Goal: Communication & Community: Answer question/provide support

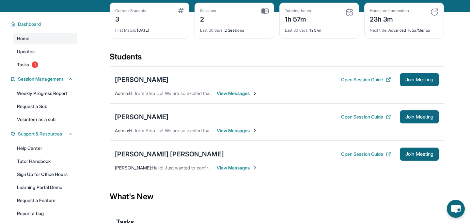
scroll to position [44, 0]
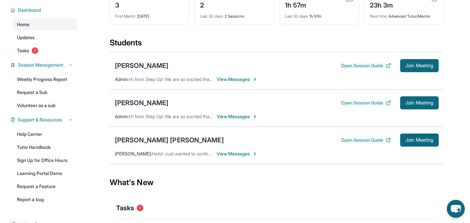
click at [240, 83] on span "View Messages" at bounding box center [237, 79] width 41 height 7
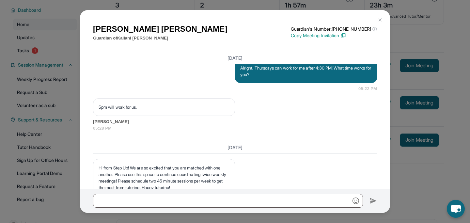
scroll to position [688, 0]
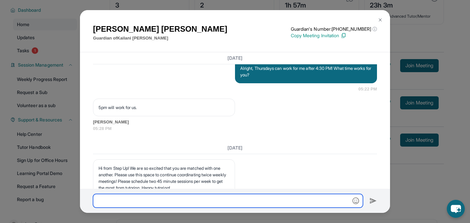
click at [119, 198] on input "text" at bounding box center [228, 201] width 270 height 14
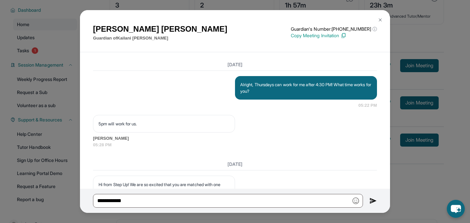
scroll to position [649, 0]
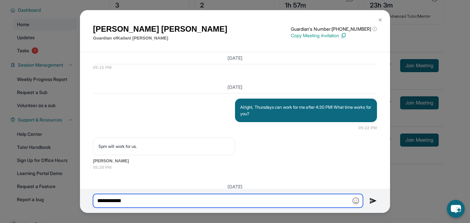
click at [153, 200] on input "**********" at bounding box center [228, 201] width 270 height 14
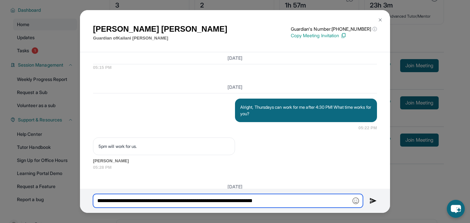
scroll to position [656, 0]
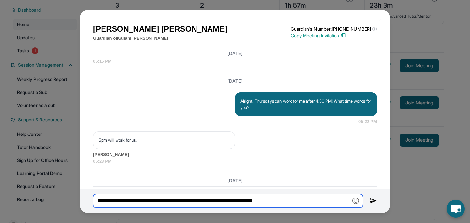
type input "**********"
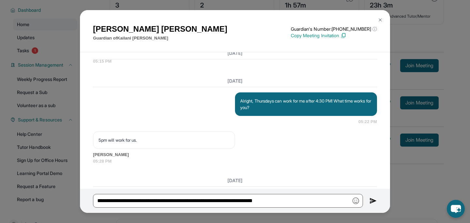
click at [373, 202] on img at bounding box center [374, 201] width 8 height 8
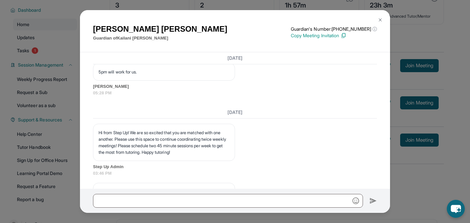
scroll to position [861, 0]
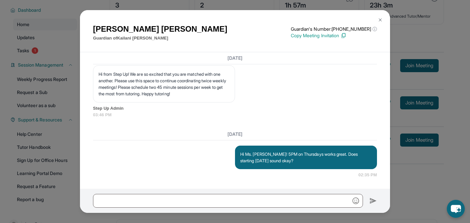
click at [380, 18] on img at bounding box center [380, 19] width 5 height 5
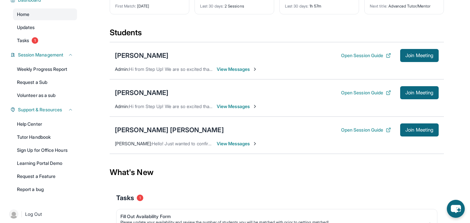
scroll to position [0, 0]
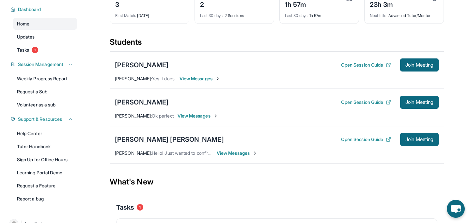
scroll to position [51, 0]
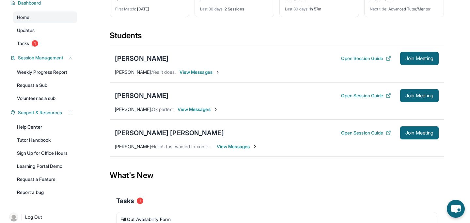
click at [193, 81] on div "[PERSON_NAME] Open Session Guide Join Meeting [PERSON_NAME] : Yes it does. View…" at bounding box center [277, 63] width 334 height 37
click at [191, 75] on span "View Messages" at bounding box center [200, 72] width 41 height 7
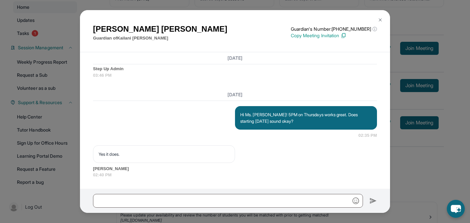
scroll to position [62, 0]
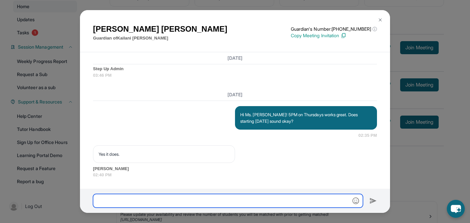
click at [194, 200] on input "text" at bounding box center [228, 201] width 270 height 14
click at [327, 198] on input "**********" at bounding box center [228, 201] width 270 height 14
click at [357, 197] on input "**********" at bounding box center [228, 201] width 270 height 14
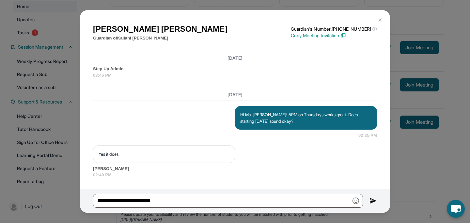
click at [357, 202] on img "button" at bounding box center [356, 201] width 7 height 7
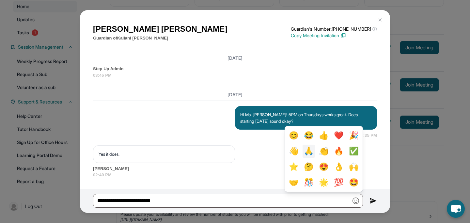
scroll to position [63, 0]
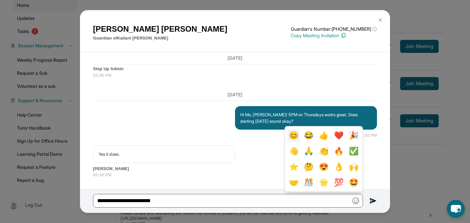
click at [300, 133] on button "😊" at bounding box center [294, 135] width 12 height 13
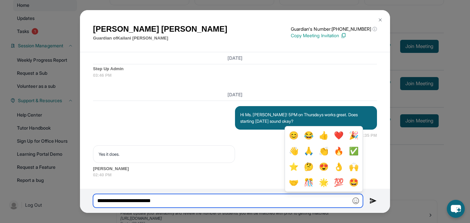
type input "**********"
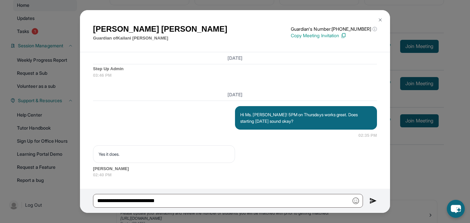
click at [376, 201] on img at bounding box center [374, 201] width 8 height 8
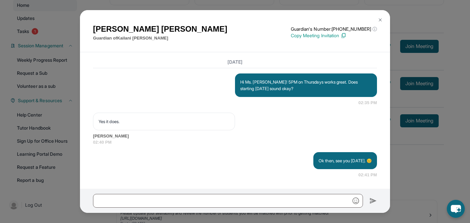
scroll to position [933, 0]
click at [379, 19] on img at bounding box center [380, 19] width 5 height 5
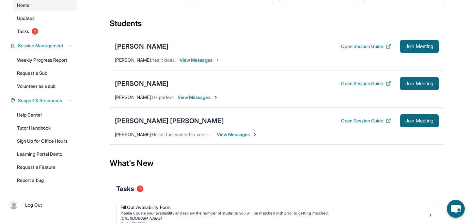
scroll to position [79, 0]
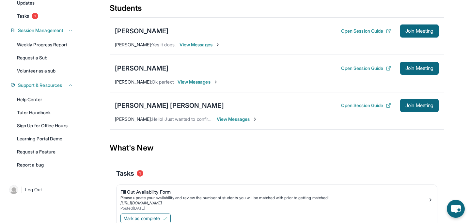
click at [219, 90] on div "[PERSON_NAME] Open Session Guide Join Meeting [PERSON_NAME] : Ok perfect View M…" at bounding box center [277, 73] width 334 height 37
click at [204, 85] on span "View Messages" at bounding box center [198, 82] width 41 height 7
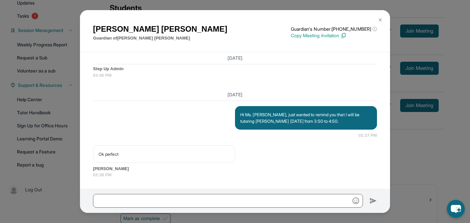
scroll to position [978, 0]
click at [167, 154] on p "Ok perfect" at bounding box center [164, 154] width 131 height 7
click at [383, 18] on img at bounding box center [380, 19] width 5 height 5
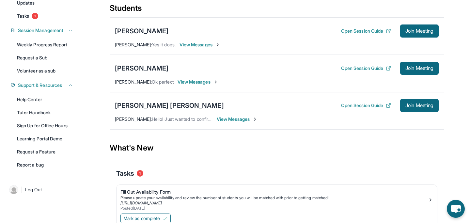
click at [238, 122] on span "View Messages" at bounding box center [237, 119] width 41 height 7
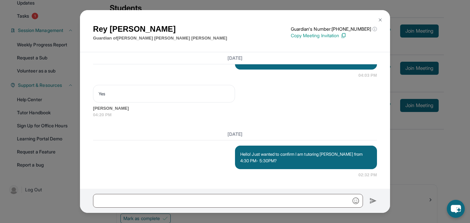
scroll to position [827, 0]
click at [378, 17] on img at bounding box center [380, 19] width 5 height 5
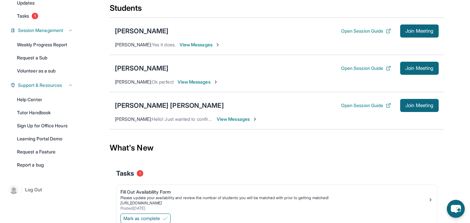
scroll to position [112, 0]
